Goal: Transaction & Acquisition: Book appointment/travel/reservation

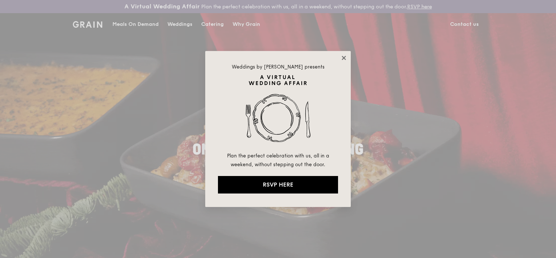
click at [342, 58] on icon at bounding box center [344, 58] width 7 height 7
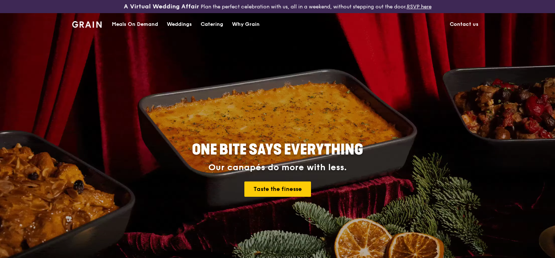
click at [214, 25] on div "Catering" at bounding box center [212, 24] width 23 height 22
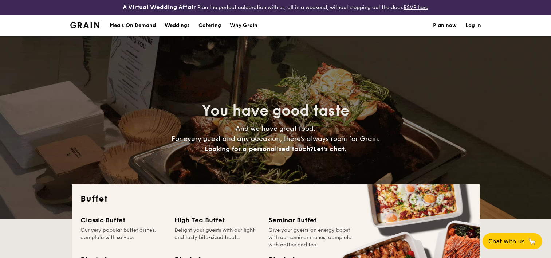
select select
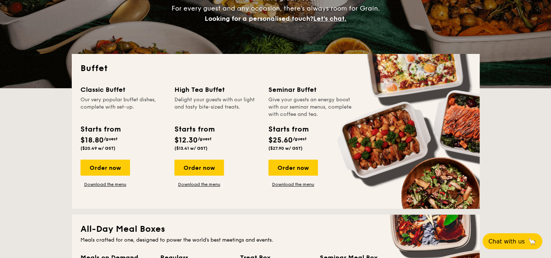
scroll to position [146, 0]
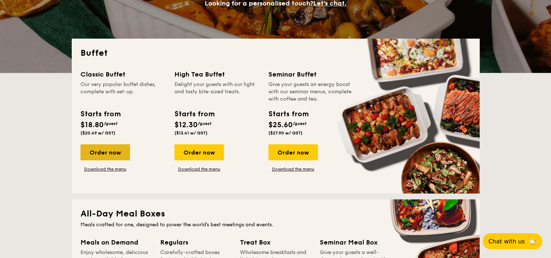
click at [121, 154] on div "Order now" at bounding box center [105, 152] width 50 height 16
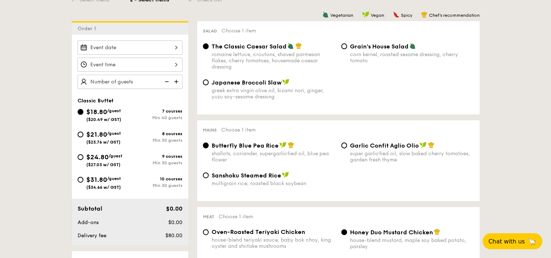
scroll to position [202, 0]
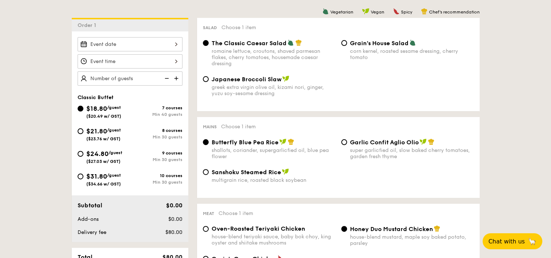
click at [111, 151] on span "/guest" at bounding box center [116, 152] width 14 height 5
click at [83, 151] on input "$24.80 /guest ($27.03 w/ GST) 9 courses Min 30 guests" at bounding box center [81, 154] width 6 height 6
radio input "true"
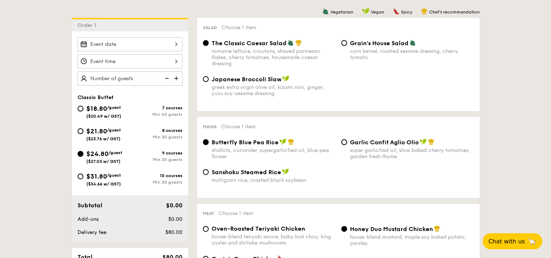
radio input "true"
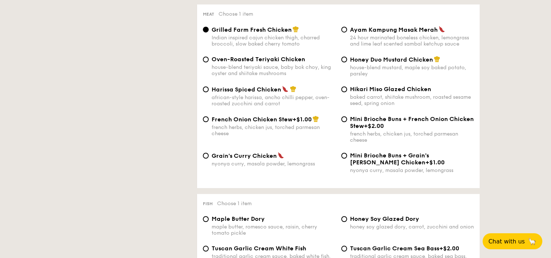
scroll to position [279, 0]
